Goal: Task Accomplishment & Management: Manage account settings

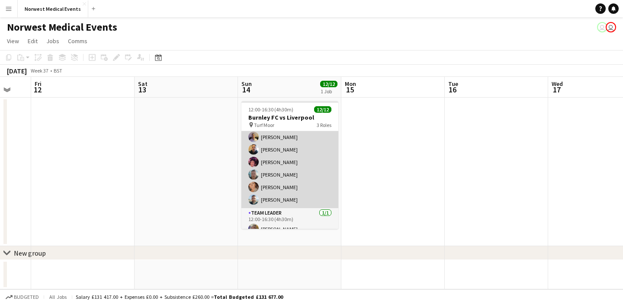
scroll to position [96, 0]
click at [304, 162] on app-card-role "Responder (First Aid) [DATE] 12:00-16:30 (4h30m) [PERSON_NAME] [PERSON_NAME] [P…" at bounding box center [289, 136] width 97 height 142
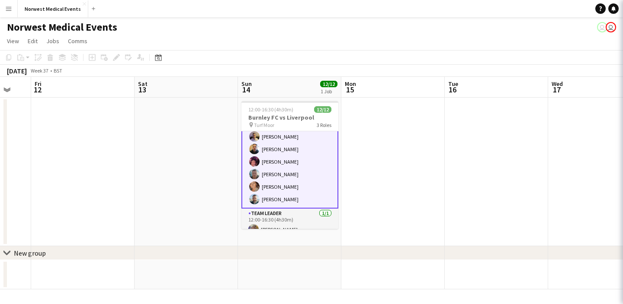
scroll to position [97, 0]
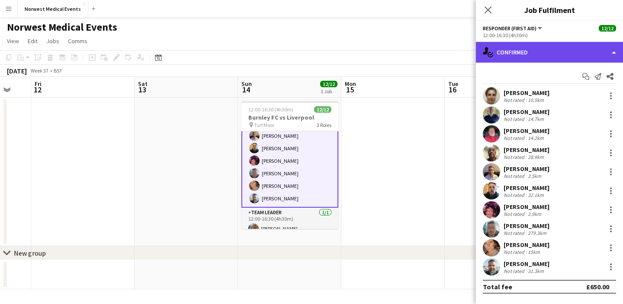
click at [541, 52] on div "single-neutral-actions-check-2 Confirmed" at bounding box center [549, 52] width 147 height 21
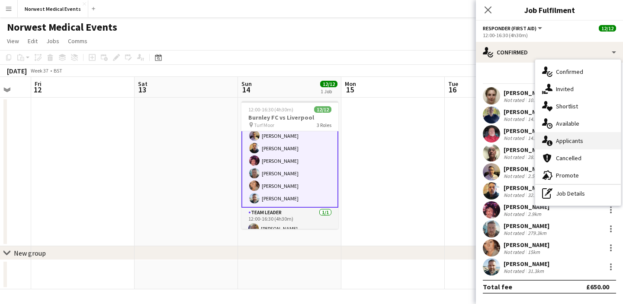
click at [579, 135] on div "single-neutral-actions-information Applicants" at bounding box center [578, 140] width 86 height 17
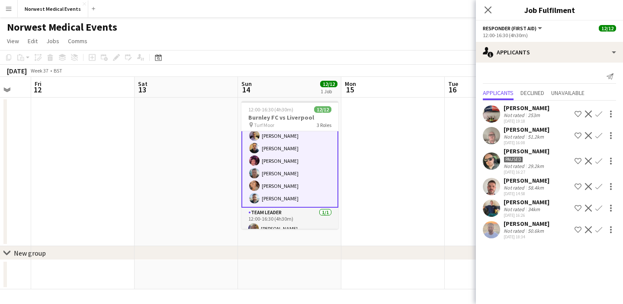
click at [588, 161] on app-icon "Decline" at bounding box center [588, 161] width 7 height 7
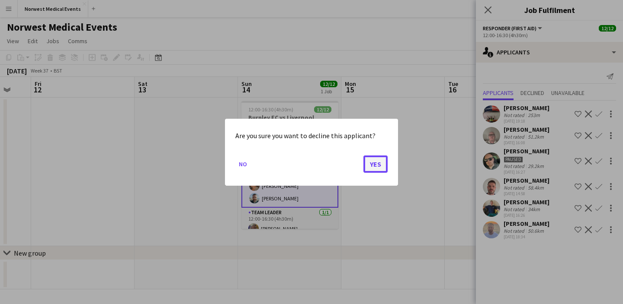
click at [381, 163] on button "Yes" at bounding box center [375, 163] width 24 height 17
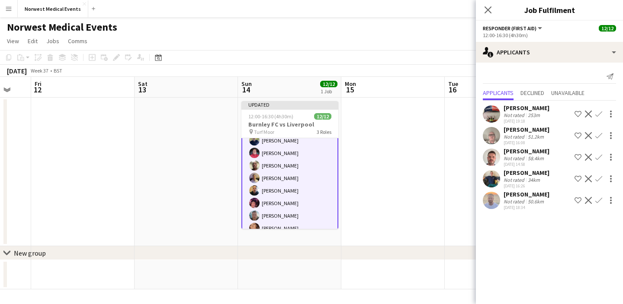
scroll to position [79, 0]
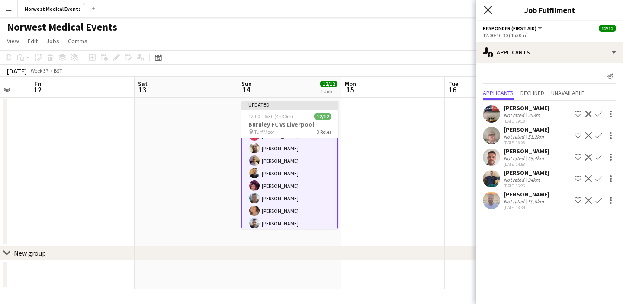
click at [487, 11] on icon at bounding box center [487, 10] width 8 height 8
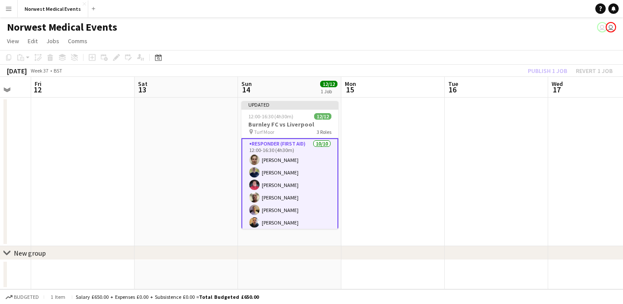
scroll to position [30, 0]
click at [287, 179] on app-card-role "Responder (First Aid) [DATE] 12:00-16:30 (4h30m) [PERSON_NAME] [PERSON_NAME] [P…" at bounding box center [289, 210] width 97 height 144
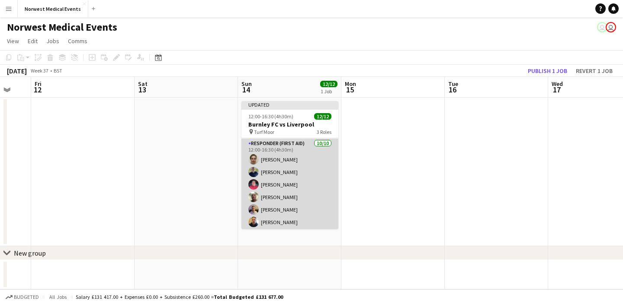
click at [289, 179] on app-card-role "Responder (First Aid) [DATE] 12:00-16:30 (4h30m) [PERSON_NAME] [PERSON_NAME] [P…" at bounding box center [289, 210] width 97 height 142
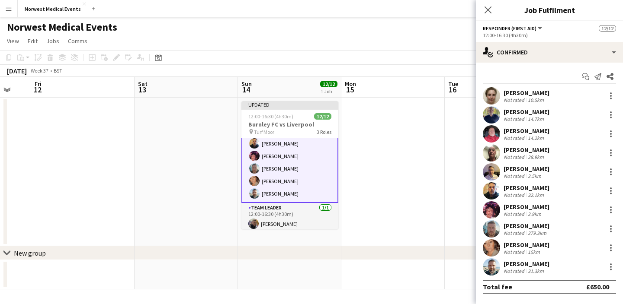
scroll to position [112, 0]
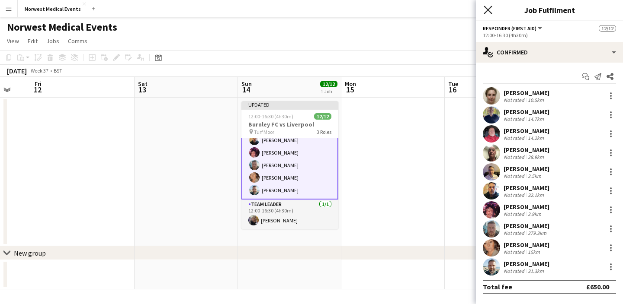
click at [490, 10] on icon "Close pop-in" at bounding box center [487, 10] width 8 height 8
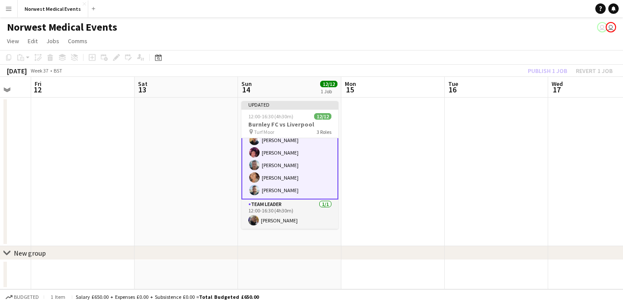
click at [187, 137] on app-date-cell at bounding box center [185, 172] width 103 height 149
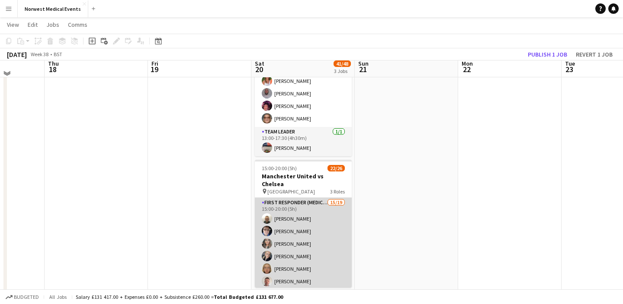
scroll to position [211, 0]
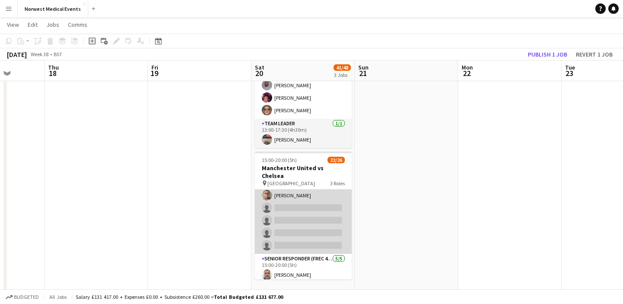
click at [311, 208] on app-card-role "First Responder (Medical) 15/19 15:00-20:00 (5h) [PERSON_NAME] [PERSON_NAME] [P…" at bounding box center [303, 126] width 97 height 255
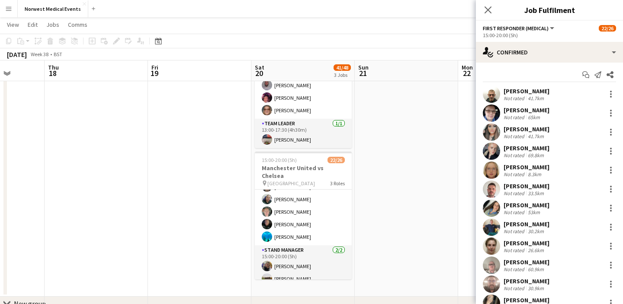
scroll to position [0, 0]
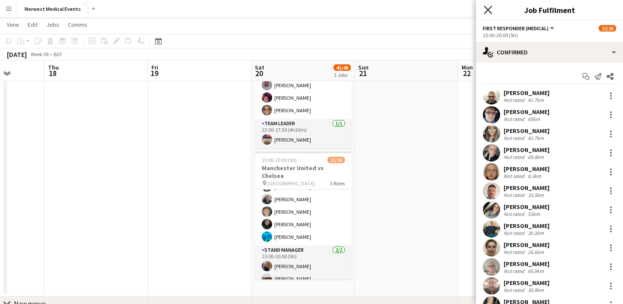
click at [490, 10] on icon "Close pop-in" at bounding box center [487, 10] width 8 height 8
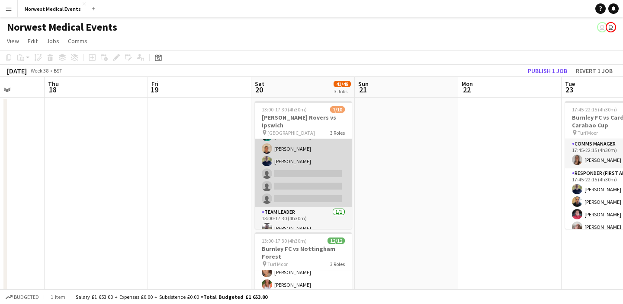
click at [312, 181] on app-card-role "Responder (First Aid) [DATE] 13:00-17:30 (4h30m) [PERSON_NAME] [PERSON_NAME] [P…" at bounding box center [303, 148] width 97 height 117
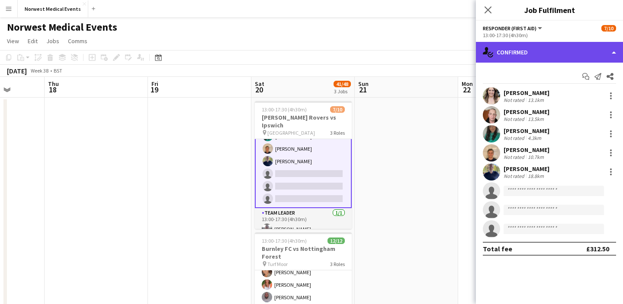
click at [553, 53] on div "single-neutral-actions-check-2 Confirmed" at bounding box center [549, 52] width 147 height 21
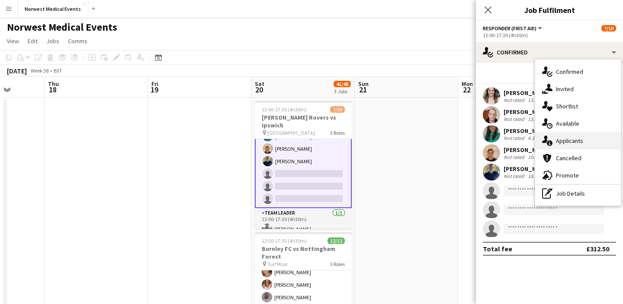
click at [575, 137] on div "single-neutral-actions-information Applicants" at bounding box center [578, 140] width 86 height 17
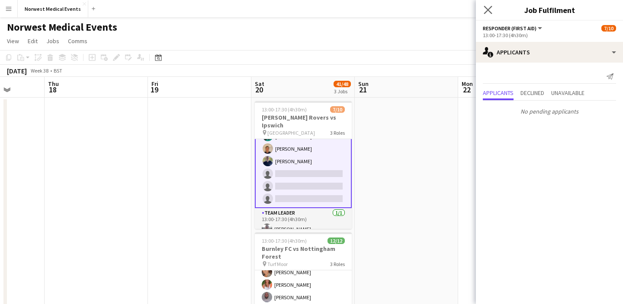
click at [492, 6] on app-icon "Close pop-in" at bounding box center [488, 10] width 13 height 13
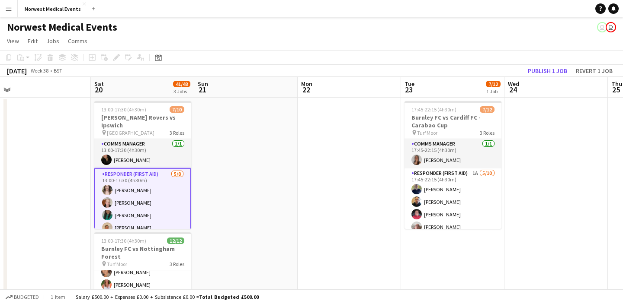
scroll to position [0, 368]
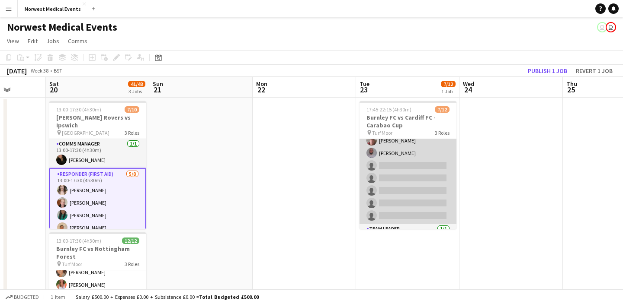
click at [425, 173] on app-card-role "Responder (First Aid) 1A [DATE] 17:45-22:15 (4h30m) [PERSON_NAME] [PERSON_NAME]…" at bounding box center [407, 153] width 97 height 142
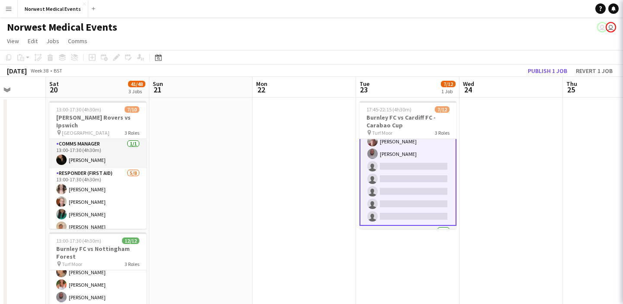
scroll to position [87, 0]
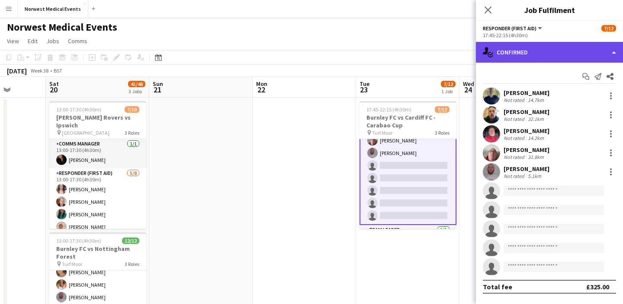
click at [556, 54] on div "single-neutral-actions-check-2 Confirmed" at bounding box center [549, 52] width 147 height 21
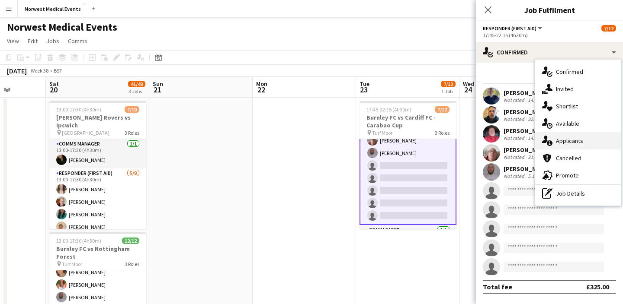
click at [579, 147] on div "single-neutral-actions-information Applicants" at bounding box center [578, 140] width 86 height 17
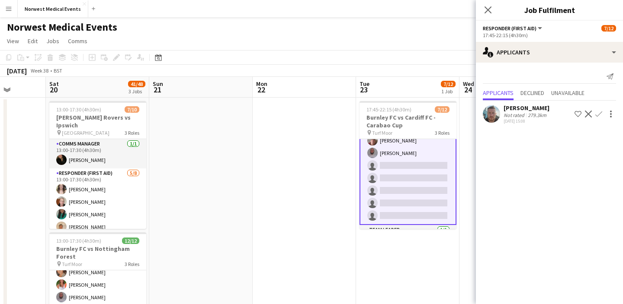
click at [598, 115] on app-icon "Confirm" at bounding box center [598, 114] width 7 height 7
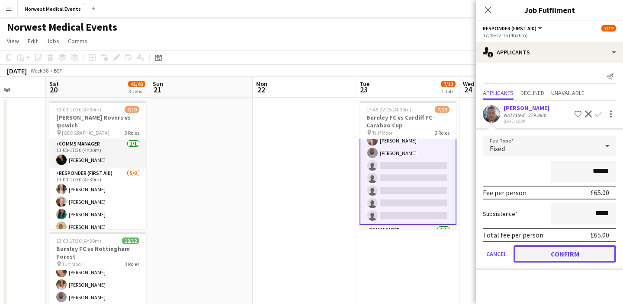
click at [577, 255] on button "Confirm" at bounding box center [564, 254] width 102 height 17
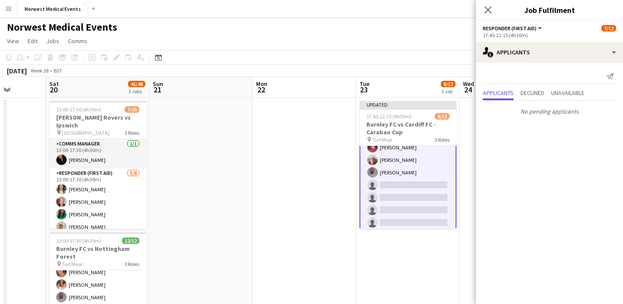
click at [490, 8] on icon "Close pop-in" at bounding box center [487, 9] width 7 height 7
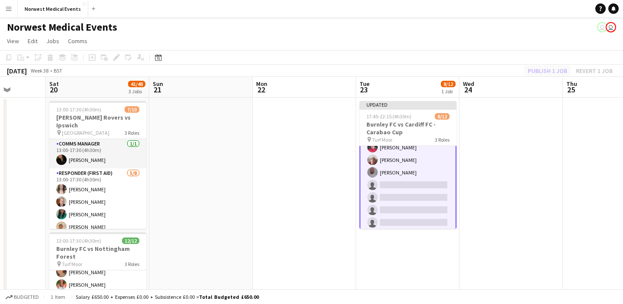
click at [550, 70] on div "Publish 1 job Revert 1 job" at bounding box center [569, 70] width 105 height 11
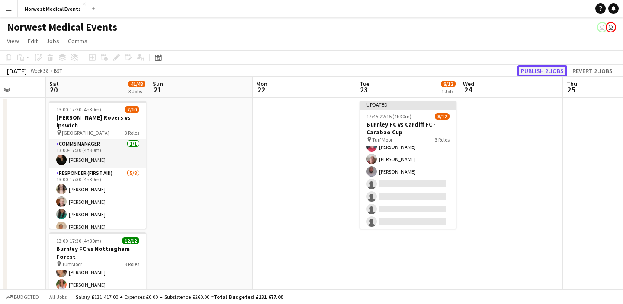
scroll to position [86, 0]
click at [551, 70] on button "Publish 2 jobs" at bounding box center [542, 70] width 50 height 11
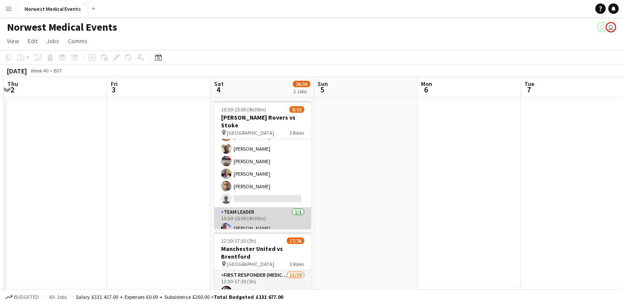
scroll to position [175, 0]
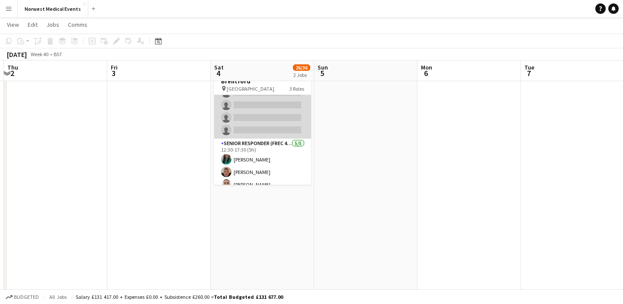
click at [272, 121] on app-card-role "First Responder (Medical) [DATE] 12:30-17:30 (5h) [PERSON_NAME] [PERSON_NAME] […" at bounding box center [262, 11] width 97 height 255
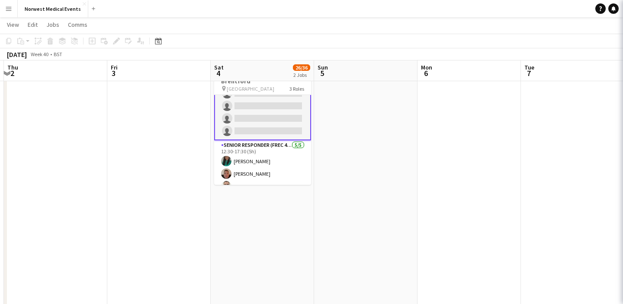
scroll to position [212, 0]
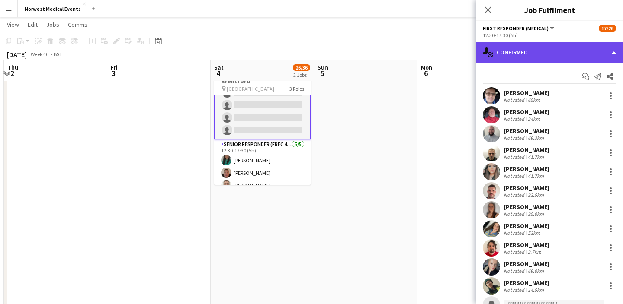
click at [537, 52] on div "single-neutral-actions-check-2 Confirmed" at bounding box center [549, 52] width 147 height 21
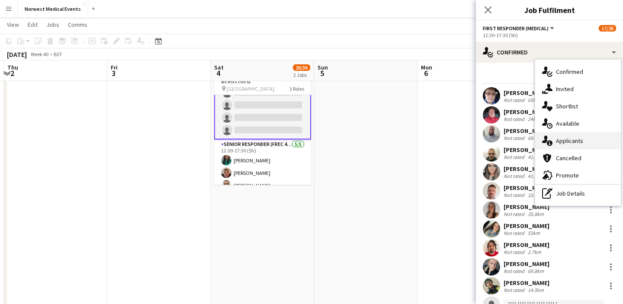
click at [577, 138] on span "Applicants" at bounding box center [569, 141] width 27 height 8
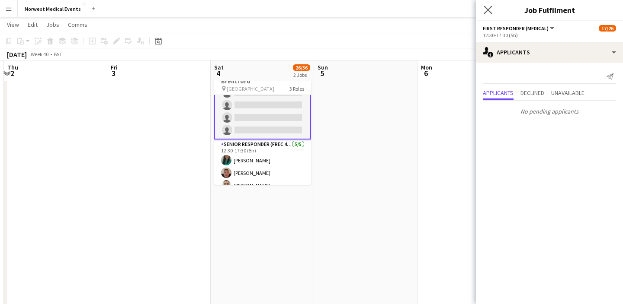
click at [492, 6] on app-icon "Close pop-in" at bounding box center [488, 10] width 13 height 13
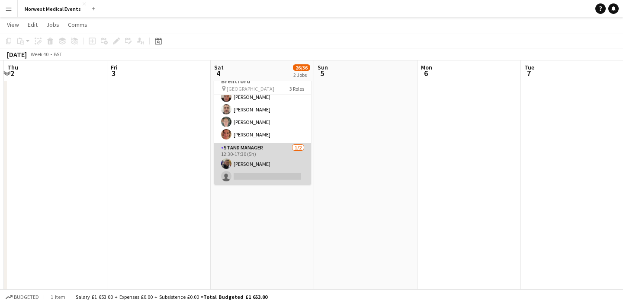
click at [268, 173] on app-card-role "Stand Manager [DATE] 12:30-17:30 (5h) [PERSON_NAME] single-neutral-actions" at bounding box center [262, 164] width 97 height 42
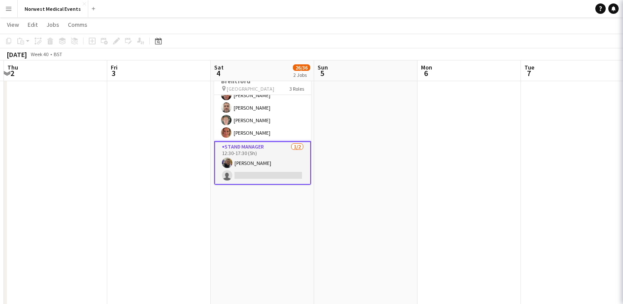
scroll to position [287, 0]
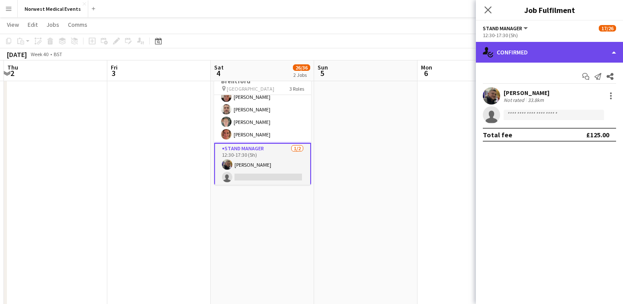
click at [545, 49] on div "single-neutral-actions-check-2 Confirmed" at bounding box center [549, 52] width 147 height 21
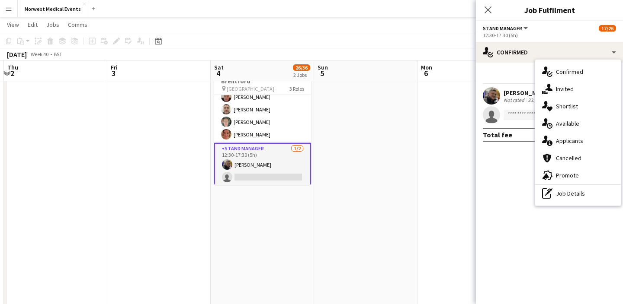
click at [579, 140] on span "Applicants" at bounding box center [569, 141] width 27 height 8
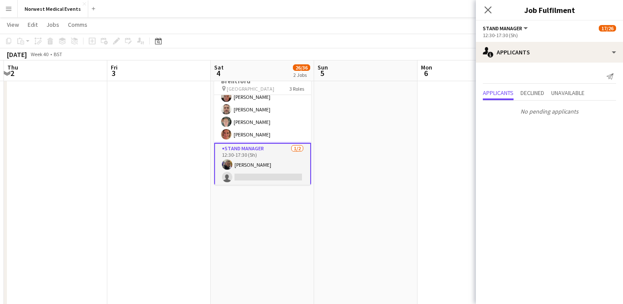
click at [487, 9] on icon at bounding box center [487, 9] width 7 height 7
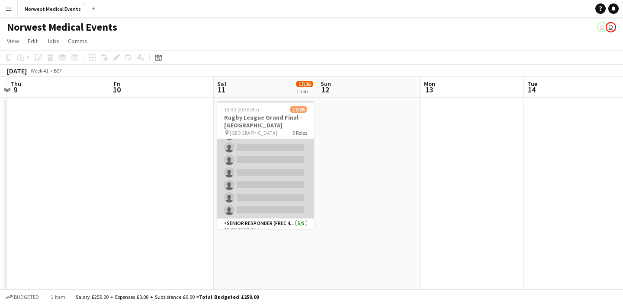
click at [283, 166] on app-card-role "First Responder (Medical) [DATE] 15:30-20:30 (5h) [PERSON_NAME] [PERSON_NAME] […" at bounding box center [265, 91] width 97 height 255
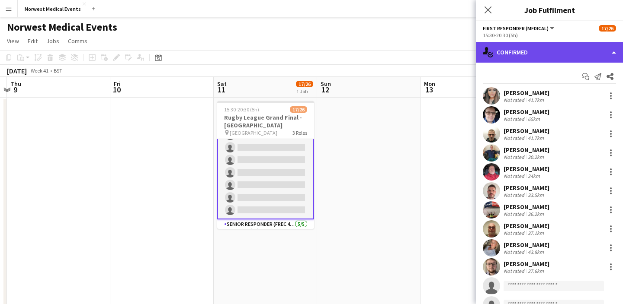
click at [554, 53] on div "single-neutral-actions-check-2 Confirmed" at bounding box center [549, 52] width 147 height 21
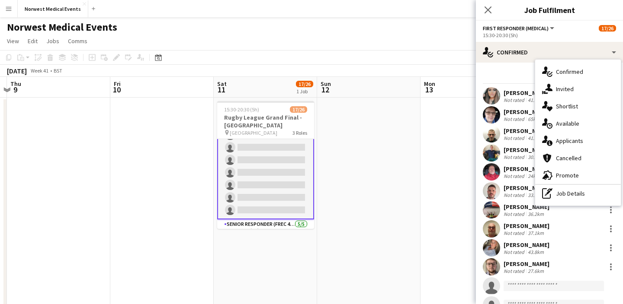
click at [581, 137] on div "single-neutral-actions-information Applicants" at bounding box center [578, 140] width 86 height 17
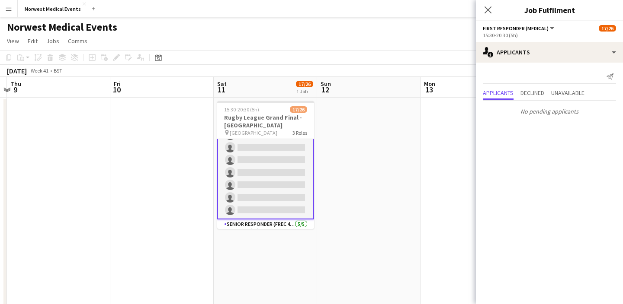
click at [489, 9] on icon at bounding box center [487, 9] width 7 height 7
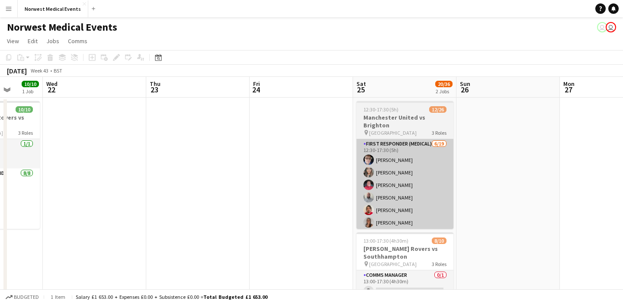
scroll to position [0, 388]
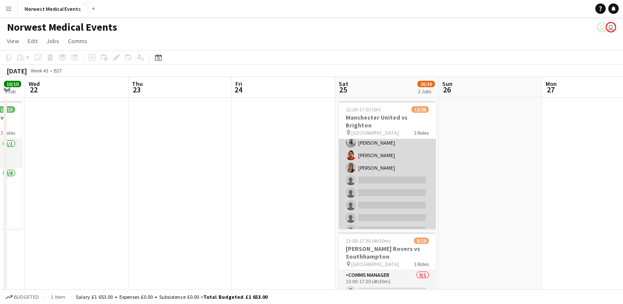
click at [400, 167] on app-card-role "First Responder (Medical) [DATE] 12:30-17:30 (5h) [PERSON_NAME] [PERSON_NAME] […" at bounding box center [387, 211] width 97 height 255
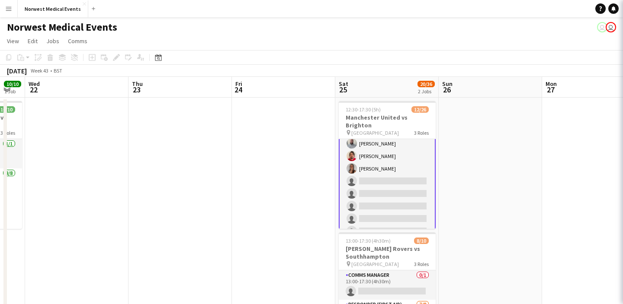
scroll to position [56, 0]
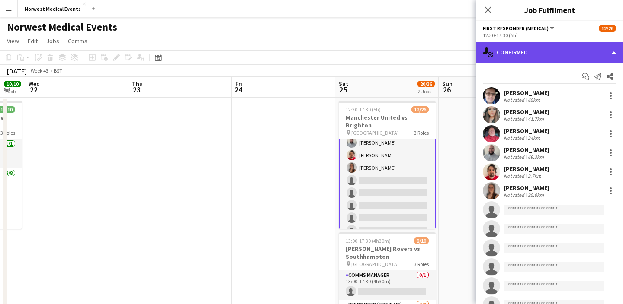
click at [558, 56] on div "single-neutral-actions-check-2 Confirmed" at bounding box center [549, 52] width 147 height 21
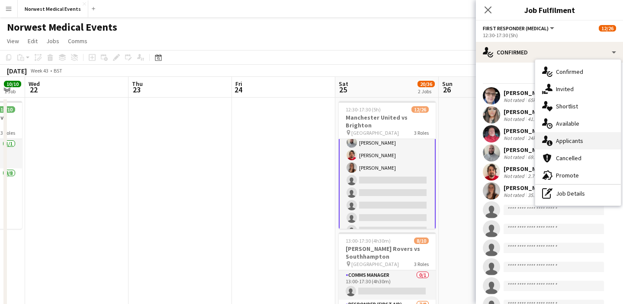
click at [580, 138] on span "Applicants" at bounding box center [569, 141] width 27 height 8
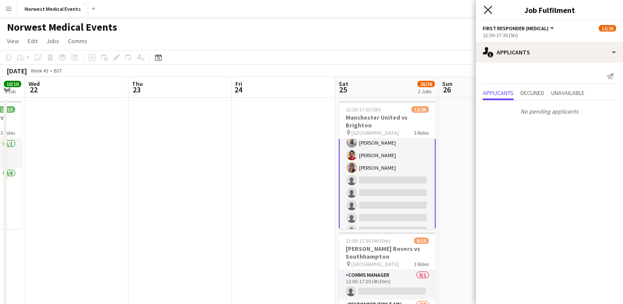
click at [487, 10] on icon at bounding box center [487, 10] width 8 height 8
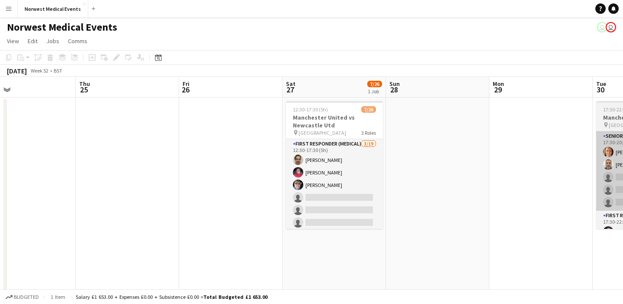
scroll to position [0, 357]
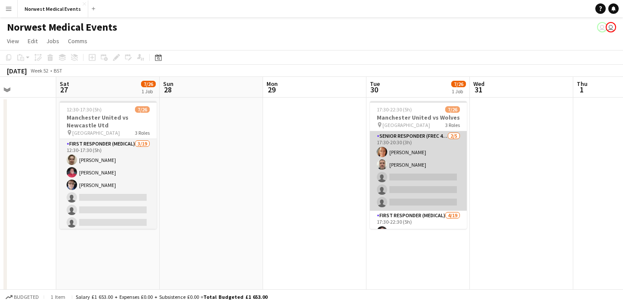
click at [428, 183] on app-card-role "Senior Responder (FREC 4 or Above) [DATE] 17:30-20:30 (3h) [PERSON_NAME] [PERSO…" at bounding box center [418, 171] width 97 height 80
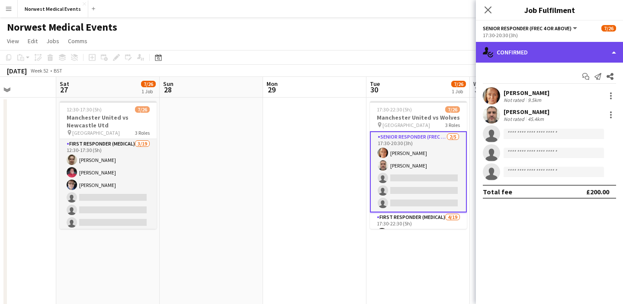
click at [554, 54] on div "single-neutral-actions-check-2 Confirmed" at bounding box center [549, 52] width 147 height 21
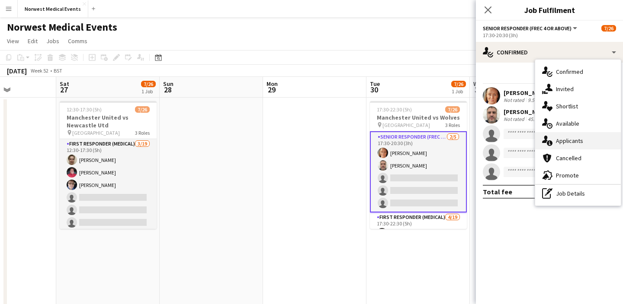
click at [580, 142] on span "Applicants" at bounding box center [569, 141] width 27 height 8
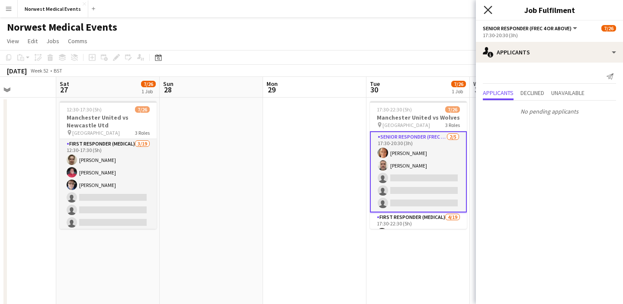
click at [486, 10] on icon "Close pop-in" at bounding box center [487, 10] width 8 height 8
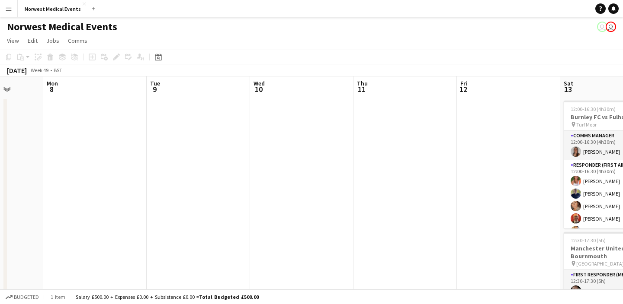
scroll to position [0, 248]
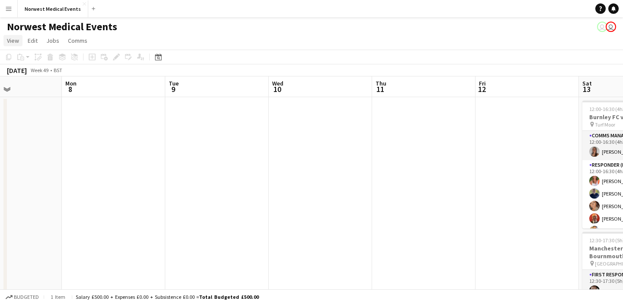
click at [14, 42] on span "View" at bounding box center [13, 41] width 12 height 8
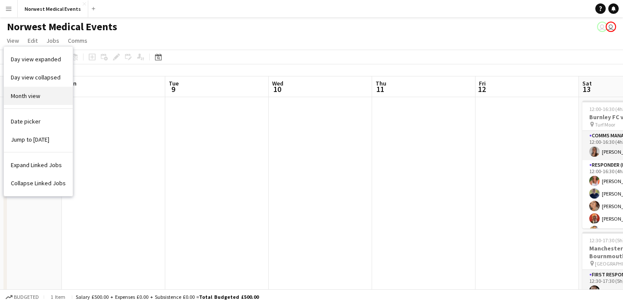
click at [41, 91] on link "Month view" at bounding box center [38, 96] width 69 height 18
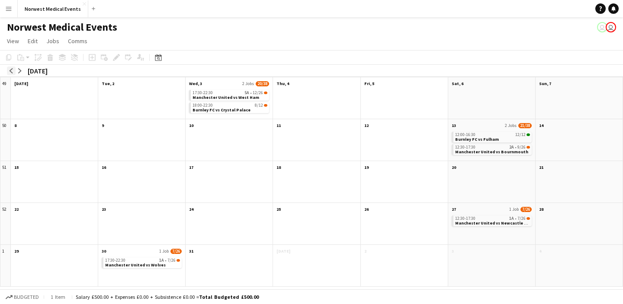
click at [13, 69] on app-icon "arrow-left" at bounding box center [11, 70] width 5 height 5
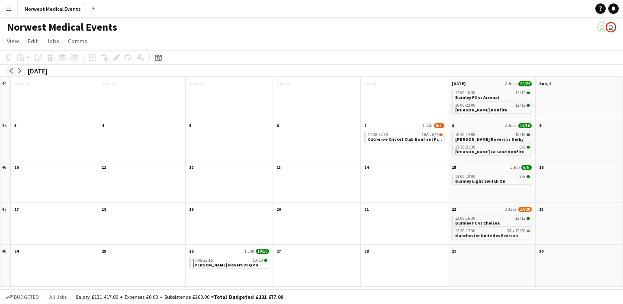
click at [12, 70] on app-icon "arrow-left" at bounding box center [11, 70] width 5 height 5
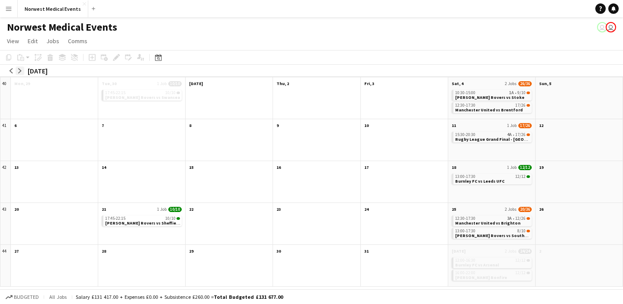
click at [22, 71] on button "arrow-right" at bounding box center [20, 71] width 9 height 9
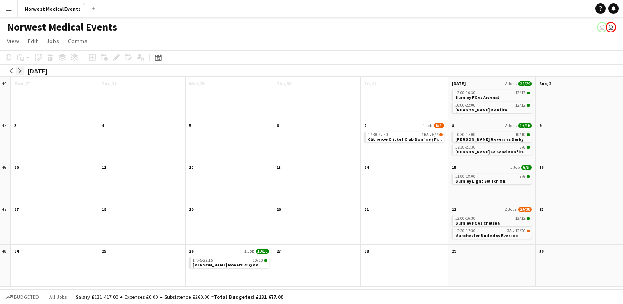
click at [19, 71] on app-icon "arrow-right" at bounding box center [19, 70] width 5 height 5
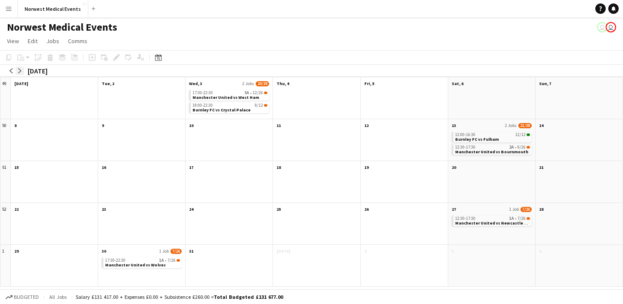
click at [21, 71] on app-icon "arrow-right" at bounding box center [19, 70] width 5 height 5
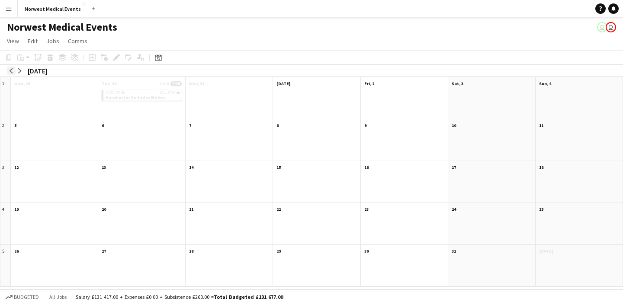
click at [10, 70] on app-icon "arrow-left" at bounding box center [11, 70] width 5 height 5
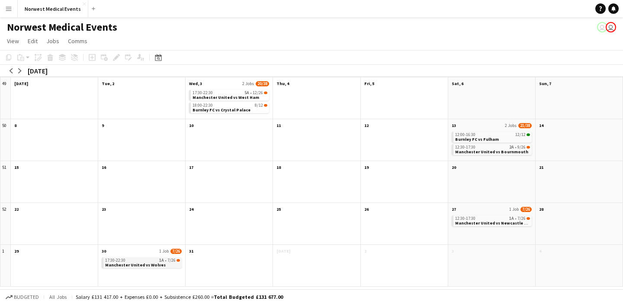
click at [137, 265] on span "Manchester United vs Wolves" at bounding box center [135, 265] width 61 height 6
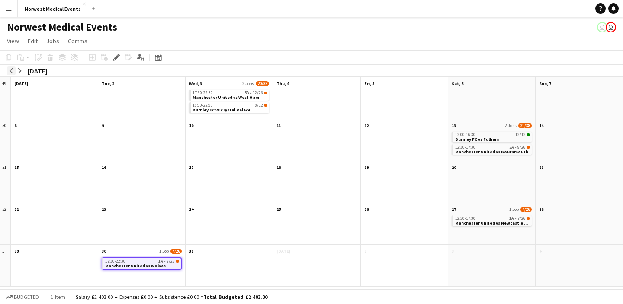
click at [11, 70] on app-icon "arrow-left" at bounding box center [11, 70] width 5 height 5
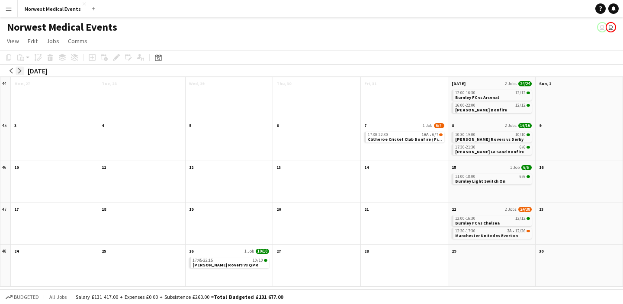
click at [22, 70] on app-icon "arrow-right" at bounding box center [19, 70] width 5 height 5
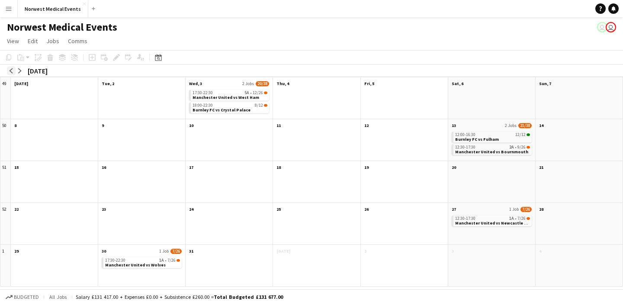
click at [10, 69] on app-icon "arrow-left" at bounding box center [11, 70] width 5 height 5
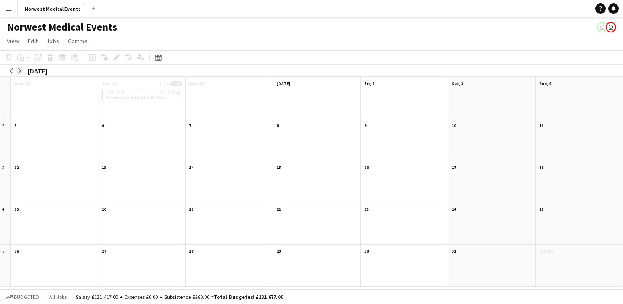
click at [22, 70] on app-icon "arrow-right" at bounding box center [19, 70] width 5 height 5
click at [11, 71] on app-icon "arrow-left" at bounding box center [11, 70] width 5 height 5
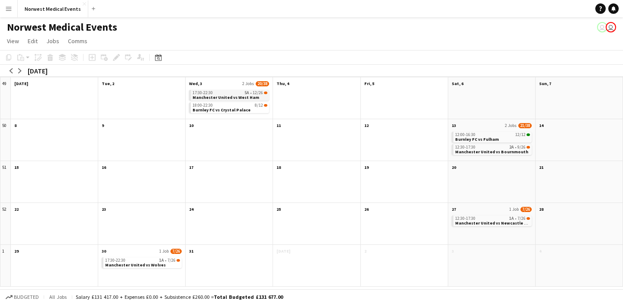
click at [228, 97] on span "Manchester United vs West Ham" at bounding box center [225, 98] width 67 height 6
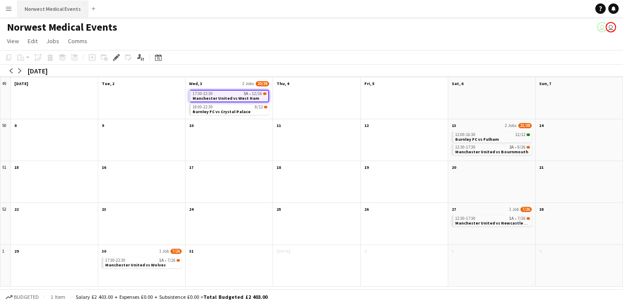
click at [61, 13] on button "Norwest Medical Events Close" at bounding box center [53, 8] width 70 height 17
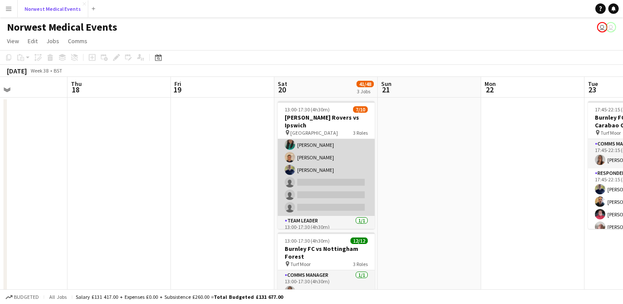
scroll to position [78, 0]
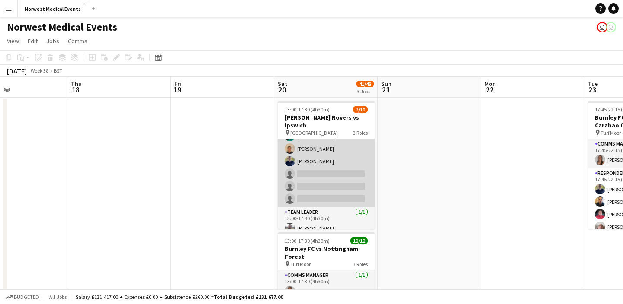
click at [332, 172] on app-card-role "Responder (First Aid) [DATE] 13:00-17:30 (4h30m) [PERSON_NAME] [PERSON_NAME] [P…" at bounding box center [326, 148] width 97 height 117
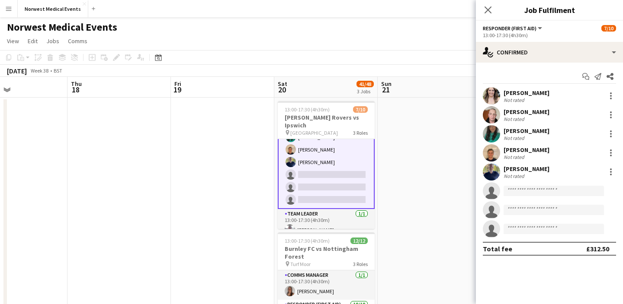
scroll to position [79, 0]
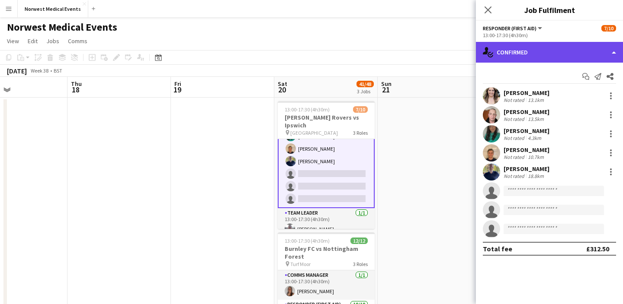
click at [514, 52] on div "single-neutral-actions-check-2 Confirmed" at bounding box center [549, 52] width 147 height 21
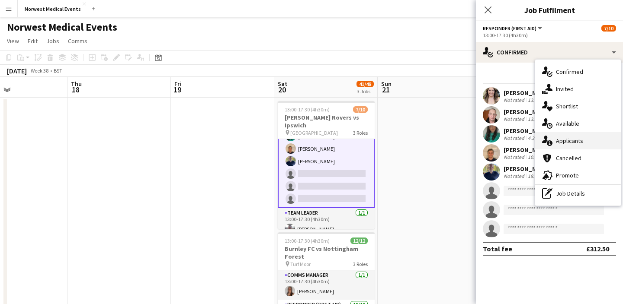
click at [559, 141] on span "Applicants" at bounding box center [569, 141] width 27 height 8
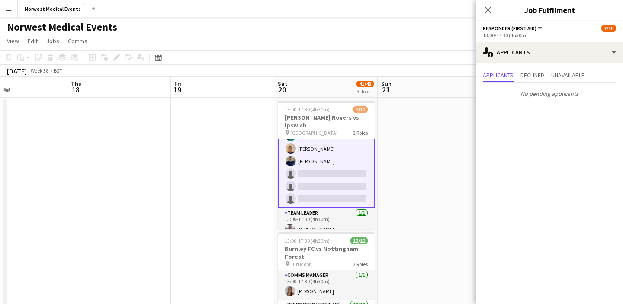
click at [489, 8] on icon at bounding box center [487, 9] width 7 height 7
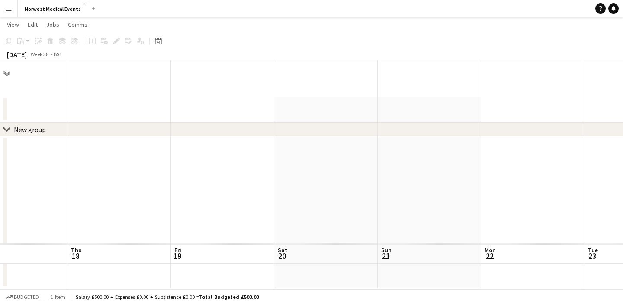
scroll to position [0, 0]
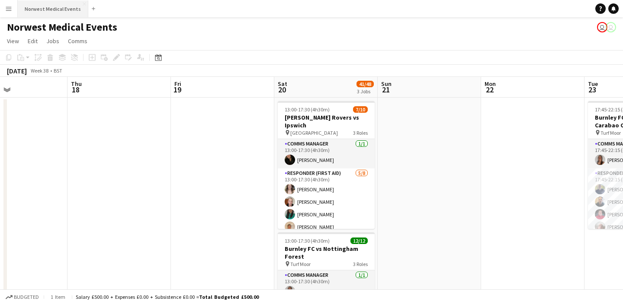
click at [49, 8] on button "Norwest Medical Events Close" at bounding box center [53, 8] width 70 height 17
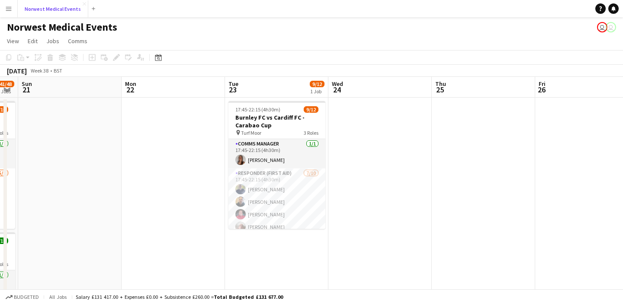
scroll to position [0, 311]
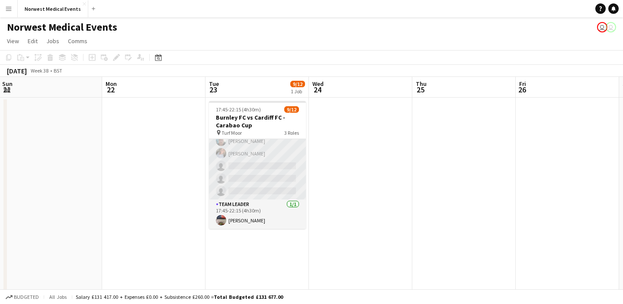
click at [262, 179] on app-card-role "Responder (First Aid) [DATE] 17:45-22:15 (4h30m) [PERSON_NAME] [PERSON_NAME] [P…" at bounding box center [257, 129] width 97 height 142
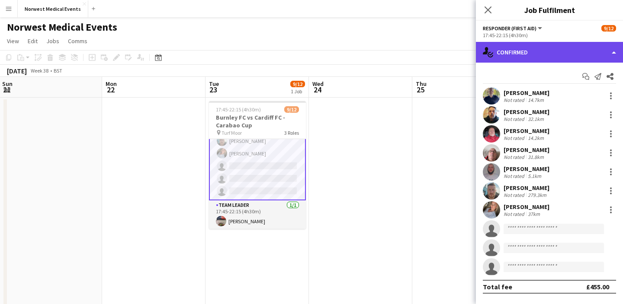
click at [563, 51] on div "single-neutral-actions-check-2 Confirmed" at bounding box center [549, 52] width 147 height 21
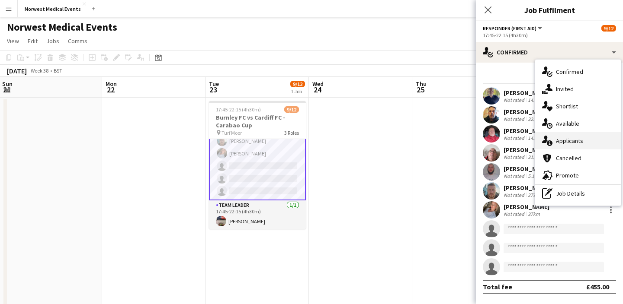
click at [570, 141] on span "Applicants" at bounding box center [569, 141] width 27 height 8
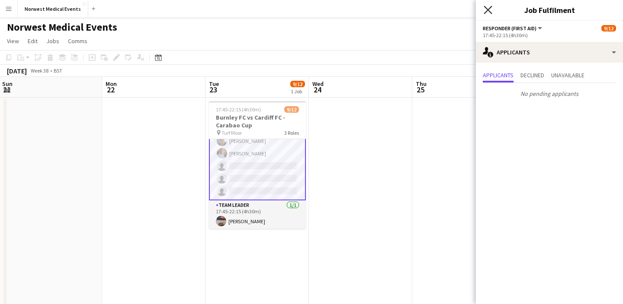
click at [490, 9] on icon "Close pop-in" at bounding box center [487, 10] width 8 height 8
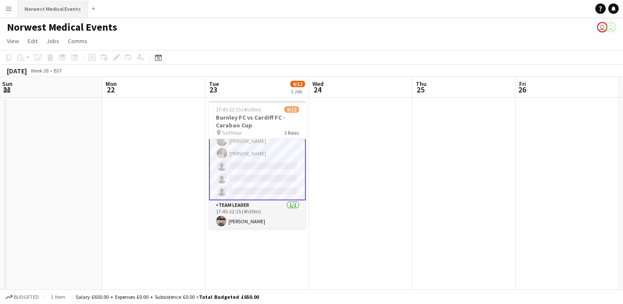
click at [42, 7] on button "Norwest Medical Events Close" at bounding box center [53, 8] width 70 height 17
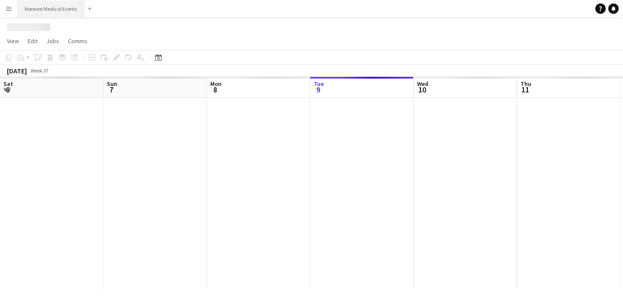
scroll to position [0, 207]
